Goal: Task Accomplishment & Management: Complete application form

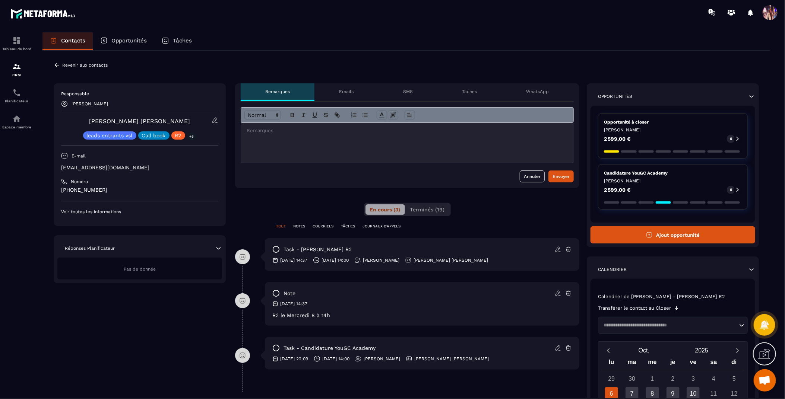
click at [668, 238] on button "Ajout opportunité" at bounding box center [672, 234] width 165 height 17
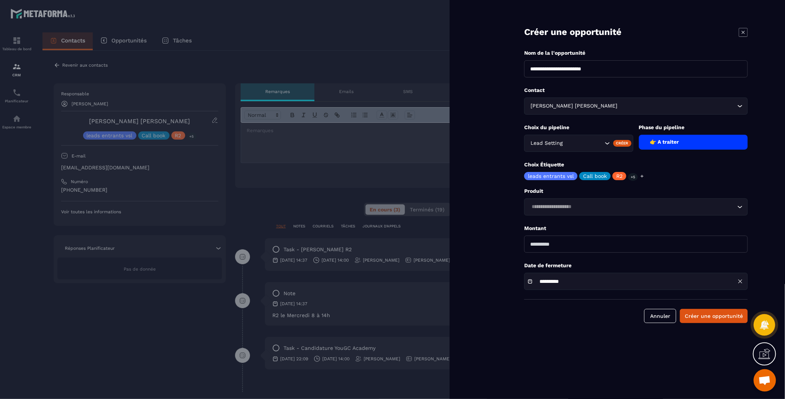
click at [562, 148] on div "Lead Setting" at bounding box center [578, 143] width 109 height 17
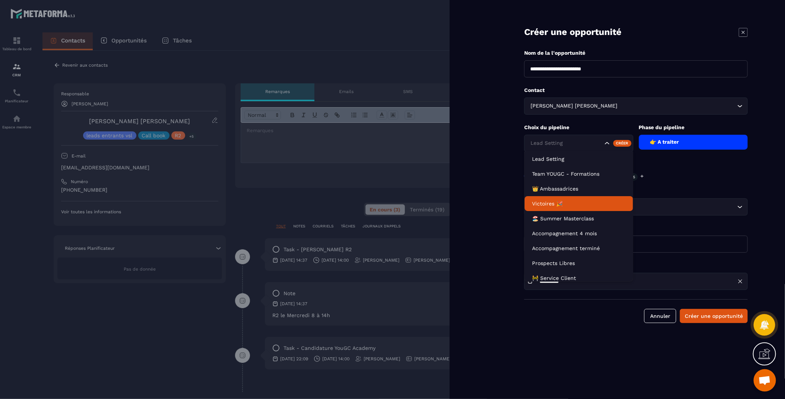
scroll to position [34, 0]
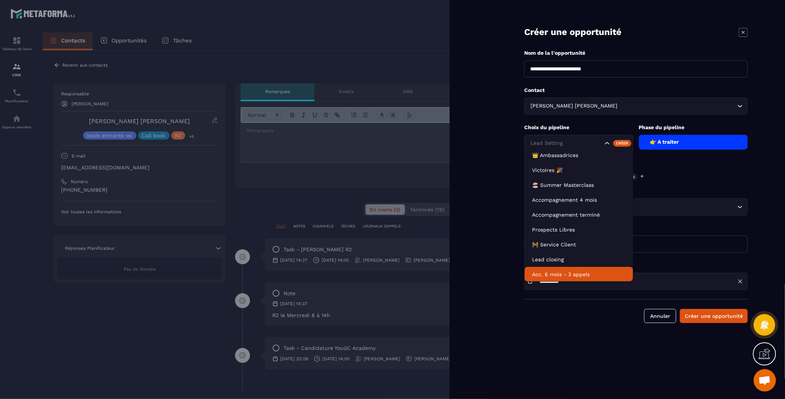
click at [576, 269] on li "Acc. 6 mois - 3 appels" at bounding box center [578, 274] width 108 height 15
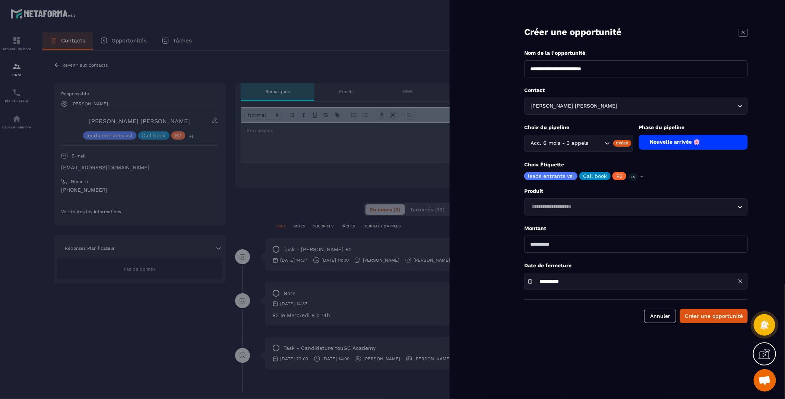
click at [588, 206] on input "Search for option" at bounding box center [632, 207] width 206 height 8
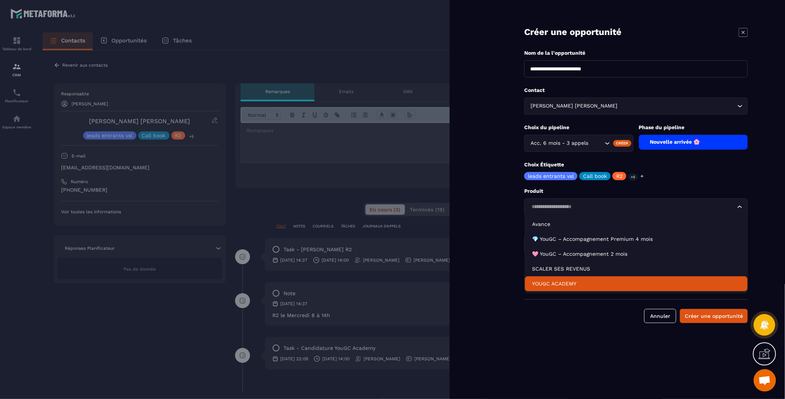
click at [572, 282] on p "YOUGC ACADEMY" at bounding box center [636, 283] width 208 height 7
type input "*******"
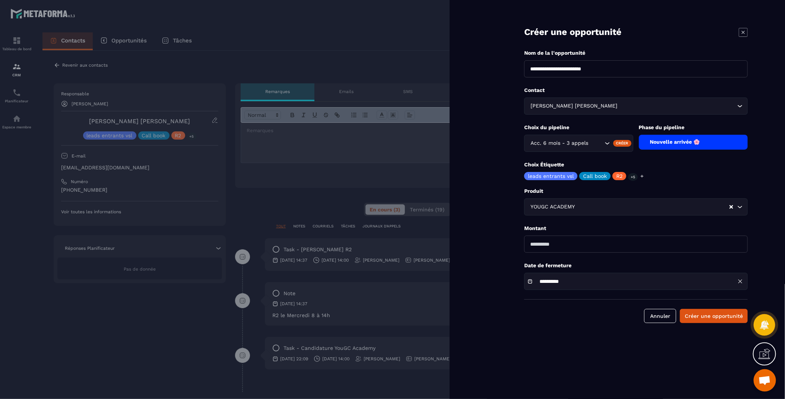
click at [578, 285] on div "**********" at bounding box center [635, 281] width 223 height 17
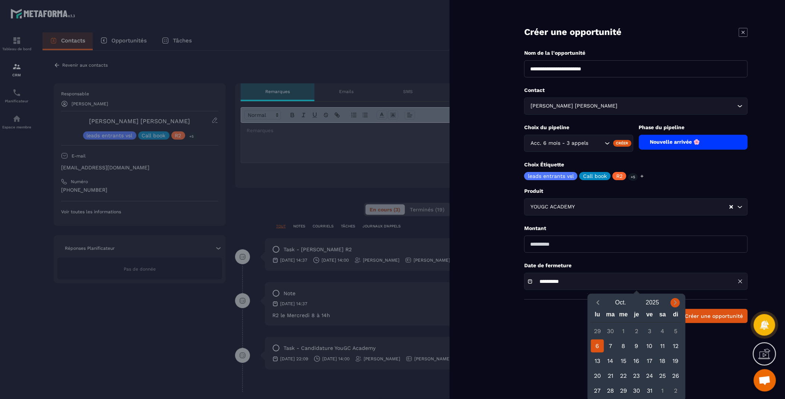
click at [674, 302] on icon "Next month" at bounding box center [674, 302] width 7 height 7
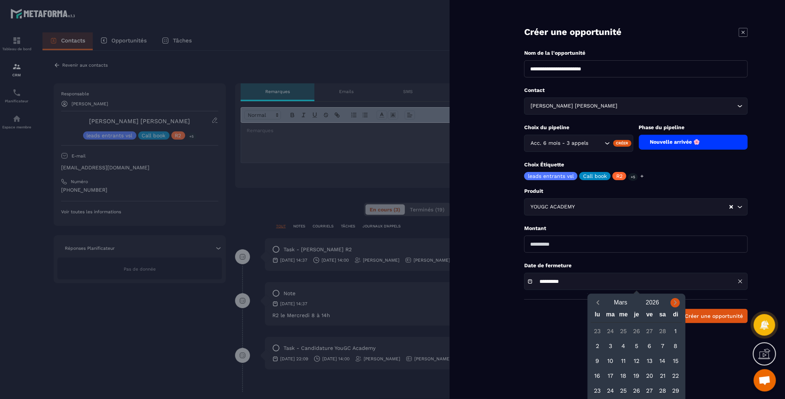
click at [674, 302] on icon "Next month" at bounding box center [674, 302] width 7 height 7
click at [601, 304] on span "Previous month" at bounding box center [597, 302] width 9 height 9
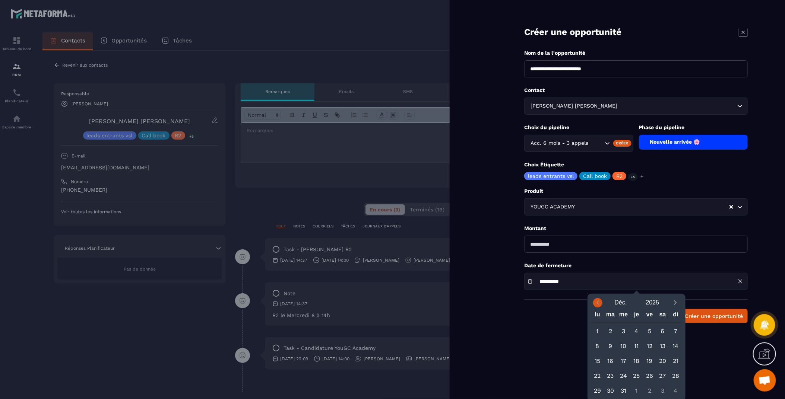
click at [601, 304] on span "Previous month" at bounding box center [597, 302] width 9 height 9
click at [674, 304] on icon "Next month" at bounding box center [675, 303] width 3 height 4
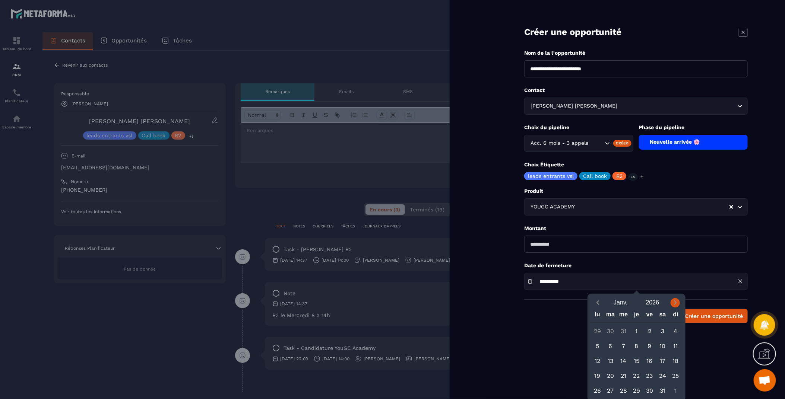
click at [674, 304] on icon "Next month" at bounding box center [675, 303] width 3 height 4
click at [673, 304] on icon "Next month" at bounding box center [674, 302] width 7 height 7
click at [597, 348] on div "6" at bounding box center [597, 346] width 13 height 13
type input "**********"
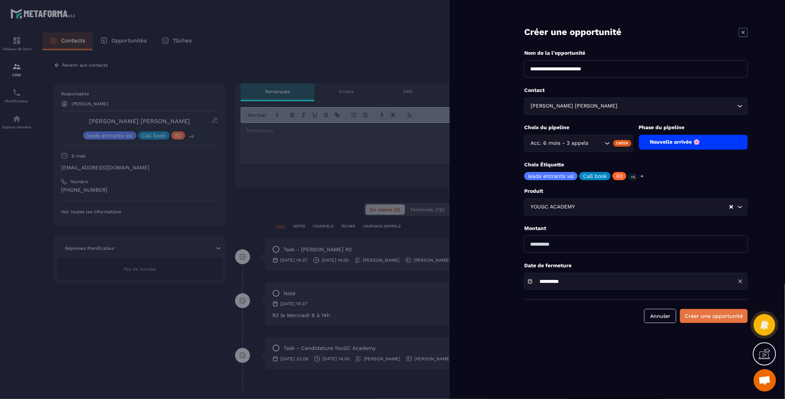
click at [714, 315] on button "Créer une opportunité" at bounding box center [714, 316] width 68 height 14
